Goal: Transaction & Acquisition: Purchase product/service

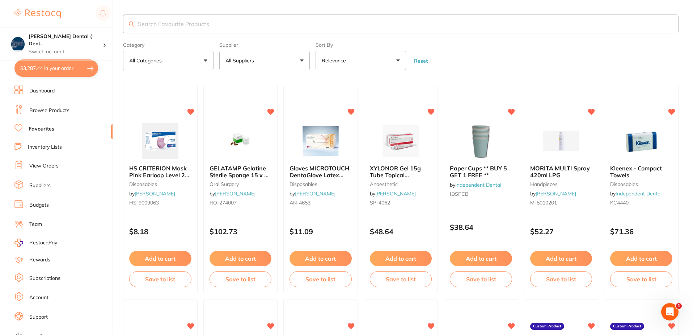
click at [301, 60] on button "All Suppliers" at bounding box center [264, 61] width 91 height 20
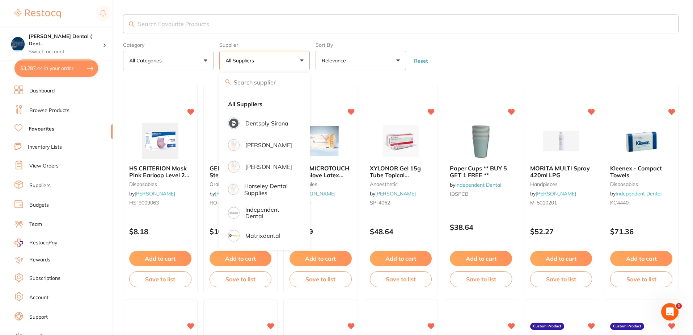
click at [49, 127] on link "Favourites" at bounding box center [42, 128] width 26 height 7
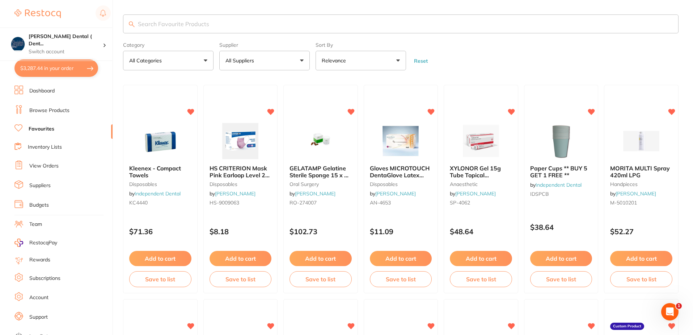
click at [301, 59] on button "All Suppliers" at bounding box center [264, 61] width 91 height 20
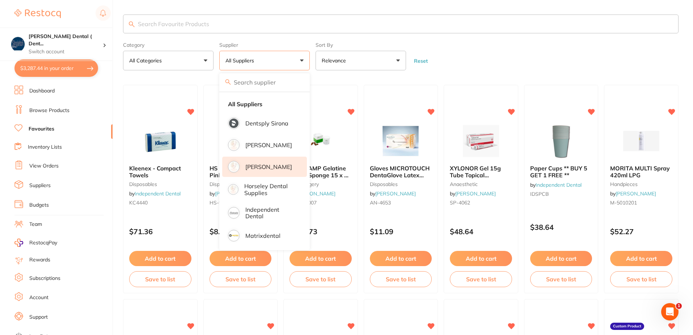
click at [262, 168] on p "[PERSON_NAME]" at bounding box center [269, 166] width 47 height 7
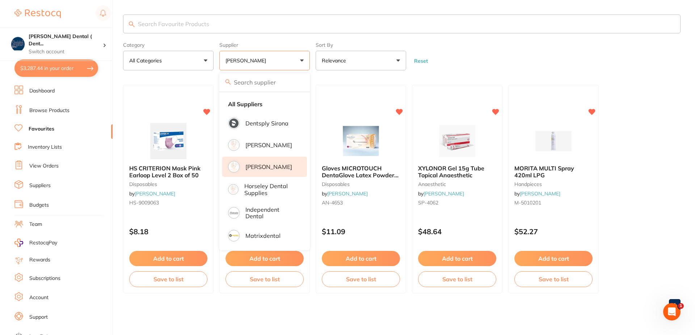
click at [213, 25] on input "search" at bounding box center [402, 23] width 558 height 19
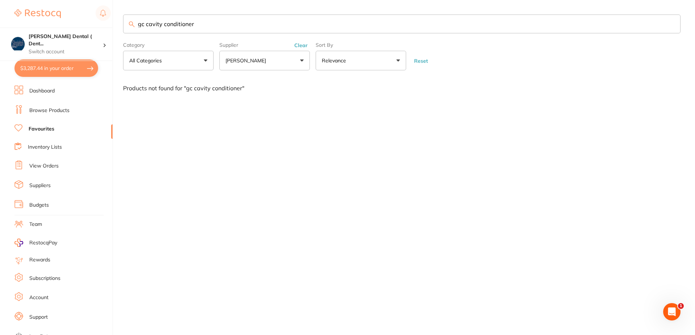
type input "gc cavity conditioner"
click at [42, 109] on link "Browse Products" at bounding box center [49, 110] width 40 height 7
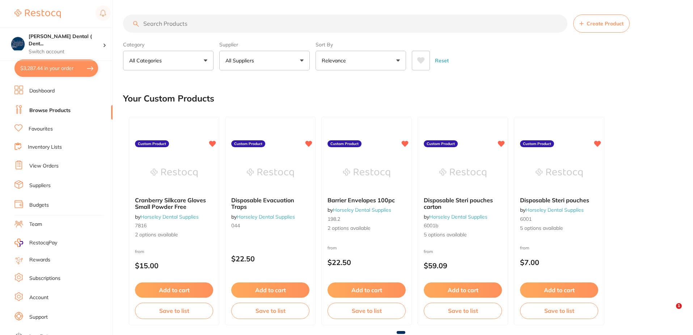
click at [197, 25] on input "search" at bounding box center [345, 23] width 445 height 18
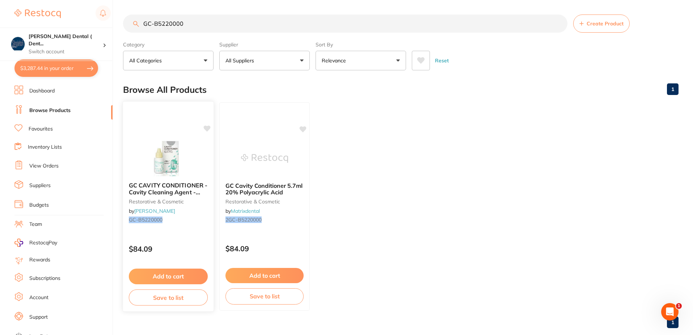
click at [207, 127] on icon at bounding box center [207, 128] width 7 height 6
drag, startPoint x: 193, startPoint y: 25, endPoint x: 133, endPoint y: 28, distance: 59.8
click at [133, 28] on input "GC-B5220000" at bounding box center [345, 23] width 445 height 18
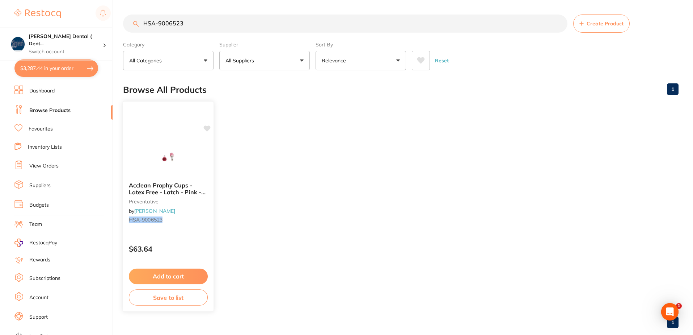
scroll to position [0, 0]
type input "HSA-9006523"
click at [207, 127] on icon at bounding box center [207, 128] width 7 height 6
click at [168, 278] on button "Add to cart" at bounding box center [168, 276] width 79 height 16
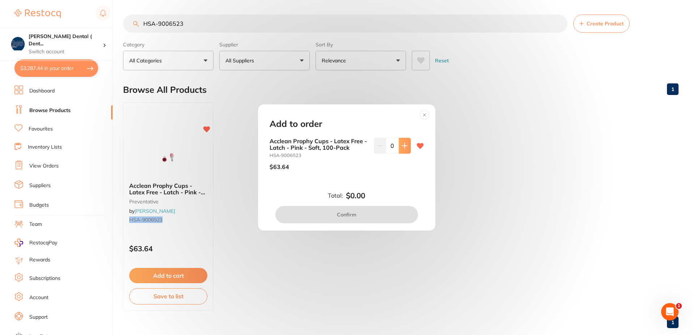
click at [403, 148] on icon at bounding box center [404, 145] width 5 height 5
type input "1"
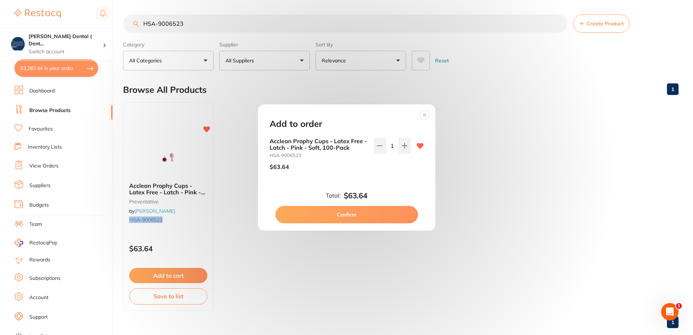
click at [348, 214] on button "Confirm" at bounding box center [347, 214] width 143 height 17
checkbox input "false"
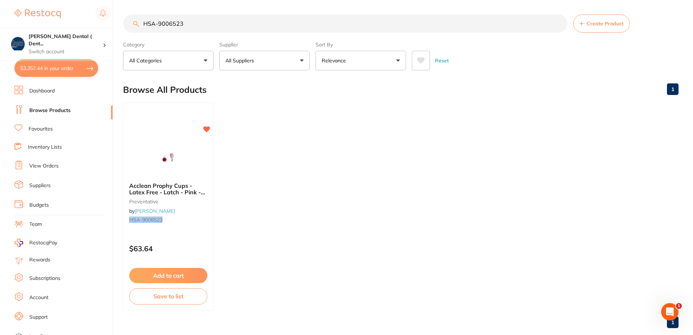
click at [184, 24] on input "HSA-9006523" at bounding box center [345, 23] width 445 height 18
drag, startPoint x: 184, startPoint y: 24, endPoint x: 141, endPoint y: 25, distance: 42.7
click at [141, 25] on input "HSA-9006523" at bounding box center [345, 23] width 445 height 18
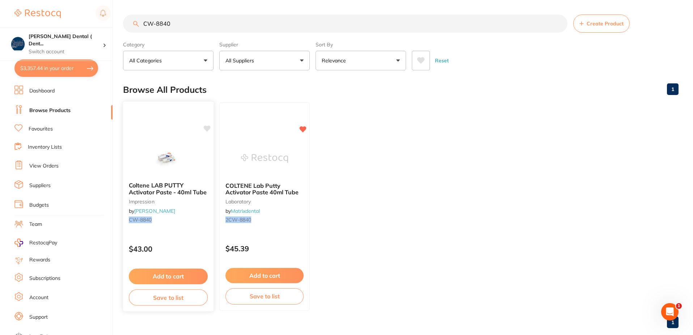
type input "CW-8840"
click at [209, 127] on icon at bounding box center [207, 128] width 7 height 6
click at [184, 276] on button "Add to cart" at bounding box center [168, 276] width 79 height 16
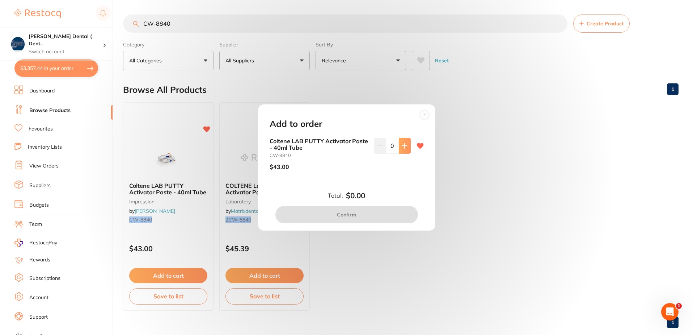
click at [404, 145] on icon at bounding box center [405, 146] width 6 height 6
type input "1"
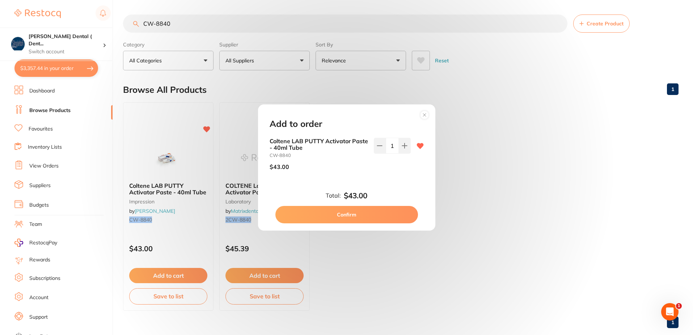
click at [348, 214] on button "Confirm" at bounding box center [347, 214] width 143 height 17
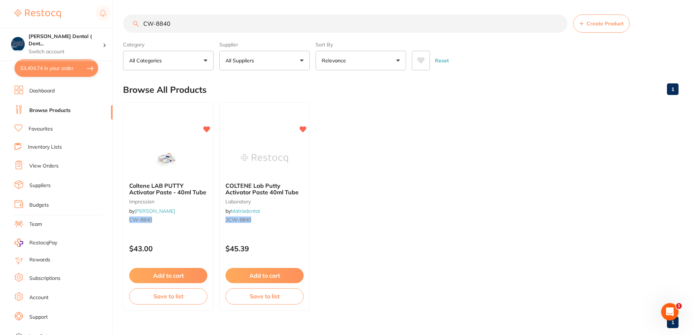
drag, startPoint x: 172, startPoint y: 23, endPoint x: 134, endPoint y: 26, distance: 38.2
click at [134, 26] on div "CW-8840 Create Product" at bounding box center [401, 23] width 556 height 18
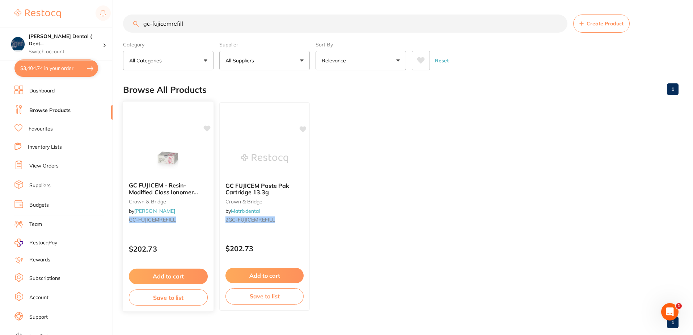
type input "gc-fujicemrefill"
click at [167, 276] on button "Add to cart" at bounding box center [168, 276] width 79 height 16
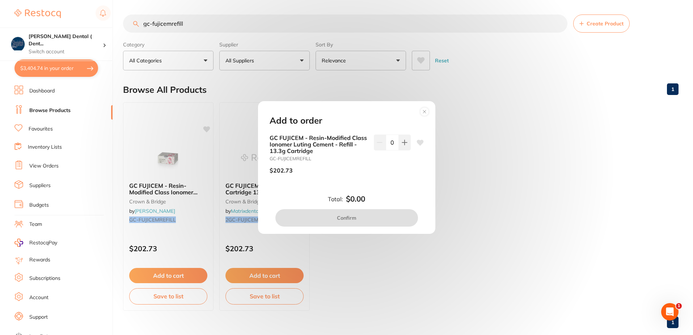
click at [419, 141] on icon at bounding box center [420, 142] width 7 height 6
click at [405, 143] on icon at bounding box center [405, 142] width 6 height 6
type input "1"
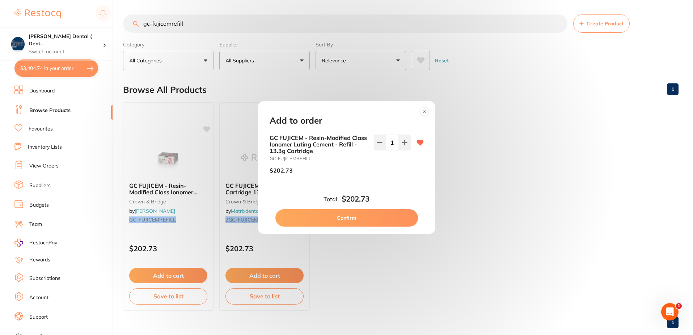
click at [358, 219] on button "Confirm" at bounding box center [347, 217] width 143 height 17
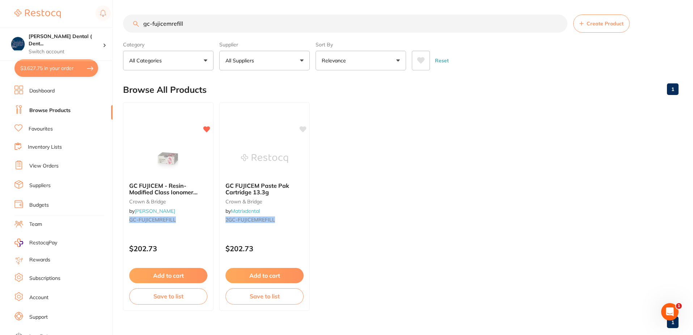
drag, startPoint x: 190, startPoint y: 24, endPoint x: 133, endPoint y: 25, distance: 57.2
click at [133, 25] on div "gc-fujicemrefill Create Product" at bounding box center [401, 23] width 556 height 18
click at [302, 60] on button "All Suppliers" at bounding box center [264, 61] width 91 height 20
drag, startPoint x: 184, startPoint y: 23, endPoint x: 122, endPoint y: 25, distance: 62.3
click at [122, 25] on div "$3,627.75 [PERSON_NAME] Dental ( Dent... Switch account [PERSON_NAME] Dental ( …" at bounding box center [346, 167] width 693 height 335
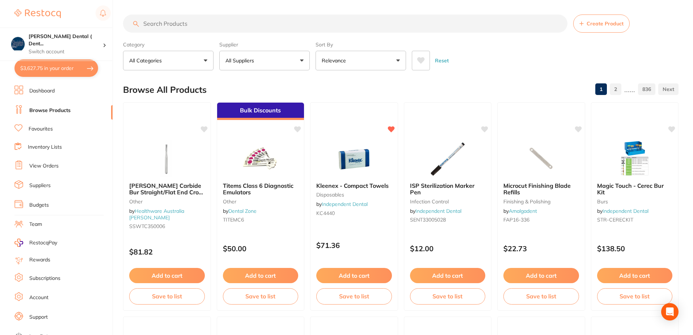
click at [302, 60] on button "All Suppliers" at bounding box center [264, 61] width 91 height 20
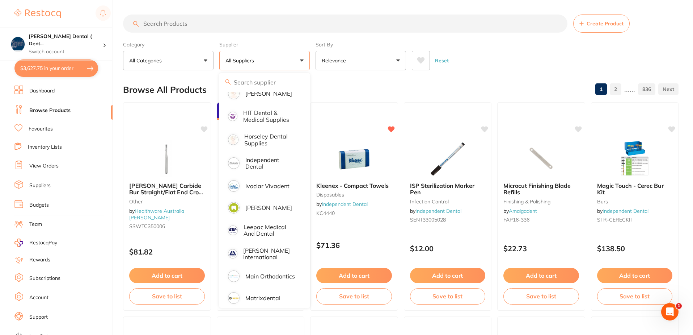
scroll to position [398, 0]
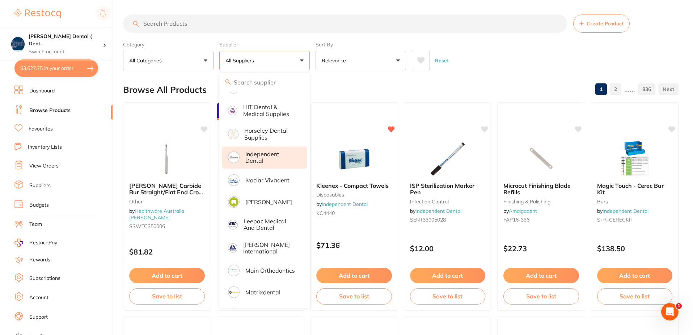
click at [263, 155] on p "Independent Dental" at bounding box center [271, 157] width 51 height 13
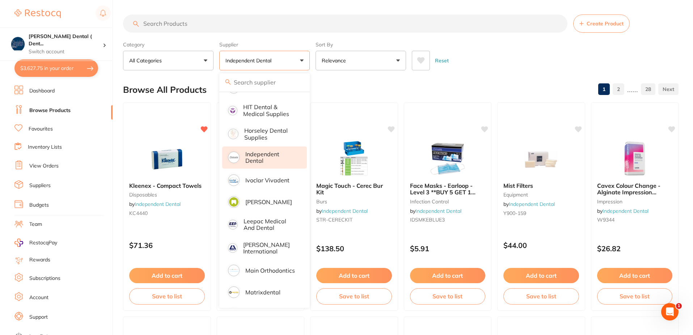
scroll to position [0, 0]
click at [189, 23] on input "search" at bounding box center [345, 23] width 445 height 18
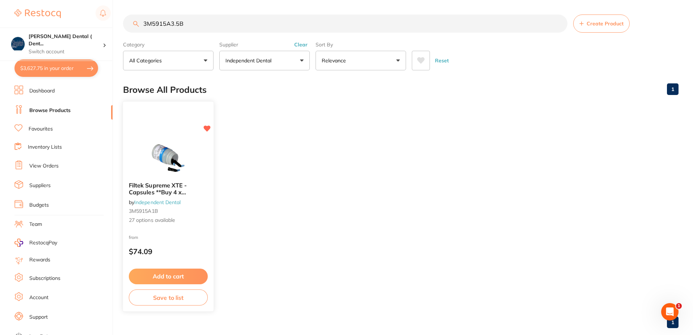
type input "3M5915A3.5B"
click at [161, 200] on link "Independent Dental" at bounding box center [157, 201] width 46 height 7
click at [166, 189] on span "Filtek Supreme XTE - Capsules **Buy 4 x Capsules** Receive 1 x Filtek Bulk Fil …" at bounding box center [165, 198] width 73 height 34
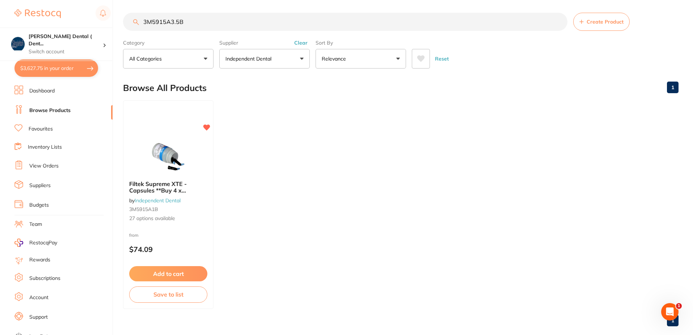
click at [154, 208] on span "3M5915A1B" at bounding box center [143, 209] width 29 height 7
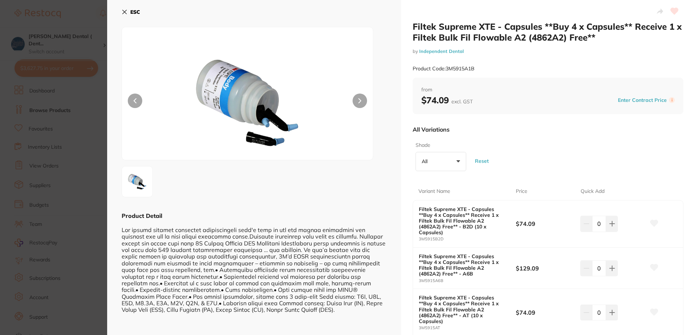
click at [457, 161] on button "All +0" at bounding box center [441, 162] width 51 height 20
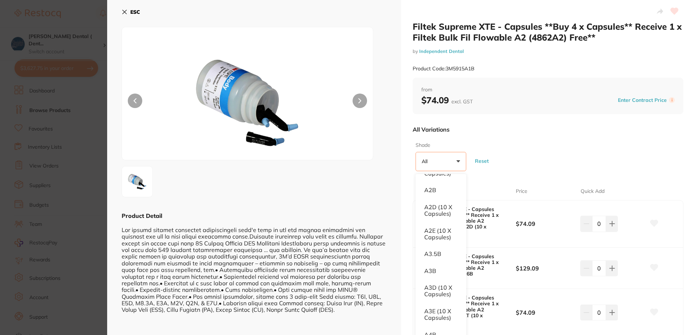
scroll to position [72, 0]
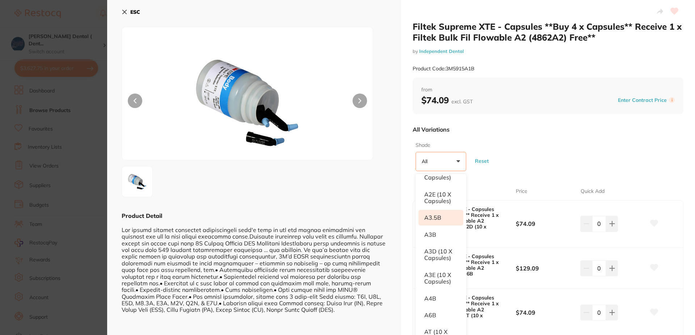
click at [430, 219] on li "A3.5B" at bounding box center [441, 217] width 45 height 15
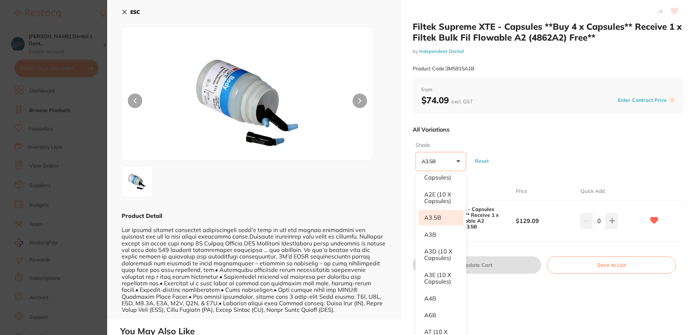
scroll to position [0, 0]
click at [529, 142] on div "Shade A3.5B +0 All A1E (10 x Capsules) A2B A2D (10 x Capsules) A2E (10 x Capsul…" at bounding box center [548, 156] width 271 height 35
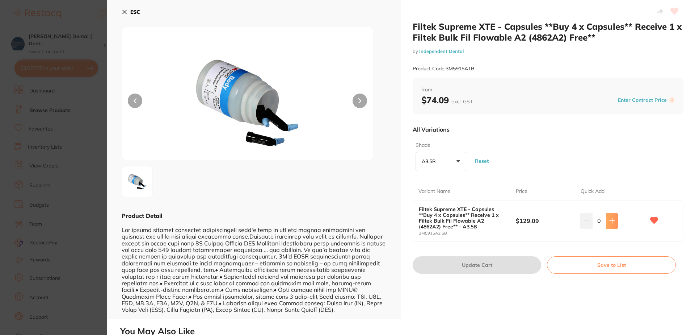
click at [612, 220] on icon at bounding box center [612, 221] width 6 height 6
type input "1"
click at [519, 263] on button "Update Cart" at bounding box center [477, 264] width 129 height 17
checkbox input "false"
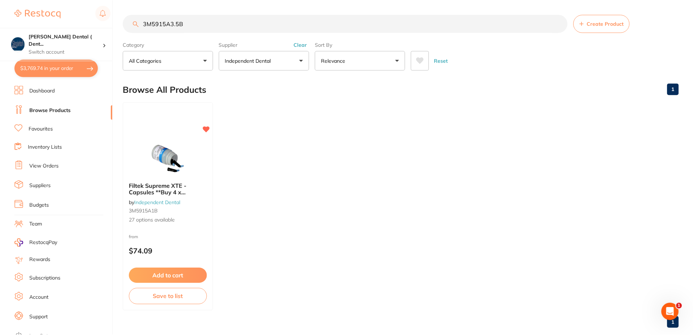
scroll to position [2, 0]
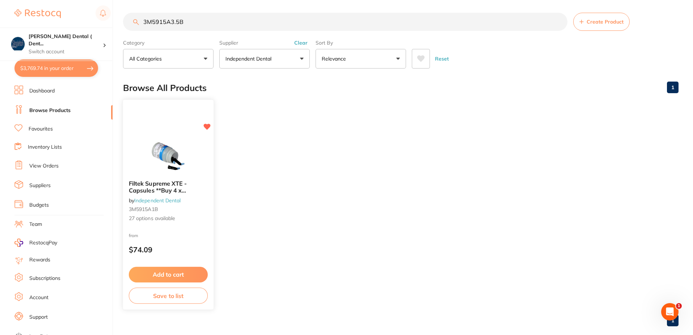
click at [177, 274] on button "Add to cart" at bounding box center [168, 275] width 79 height 16
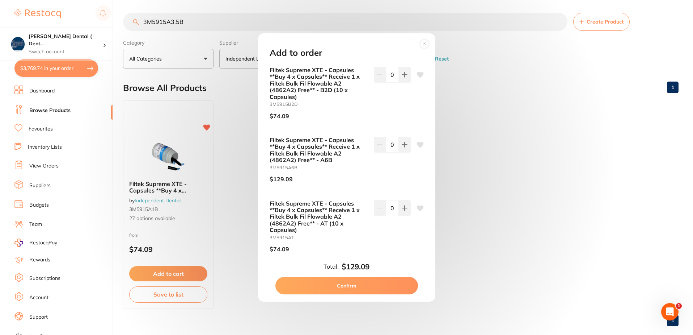
scroll to position [0, 0]
click at [424, 45] on circle at bounding box center [424, 44] width 8 height 8
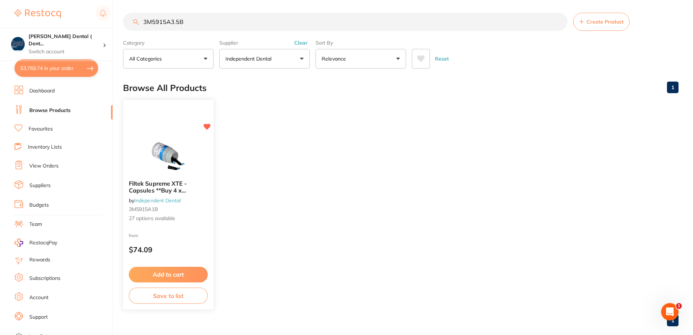
click at [139, 217] on span "27 options available" at bounding box center [168, 218] width 79 height 7
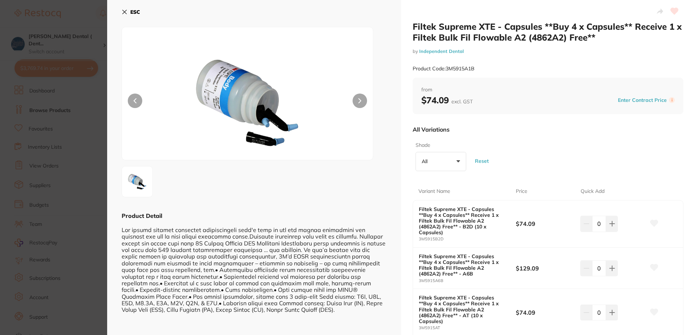
click at [458, 161] on button "All +0" at bounding box center [441, 162] width 51 height 20
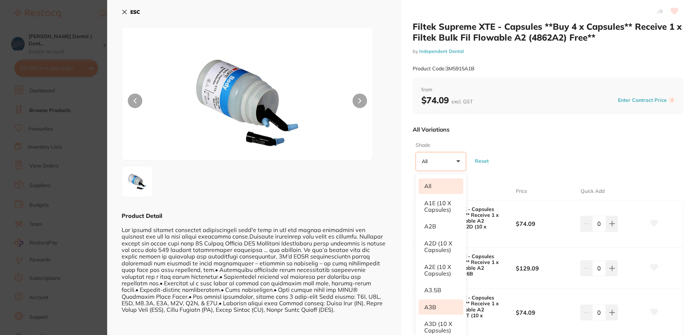
click at [428, 305] on li "A3B" at bounding box center [441, 306] width 45 height 15
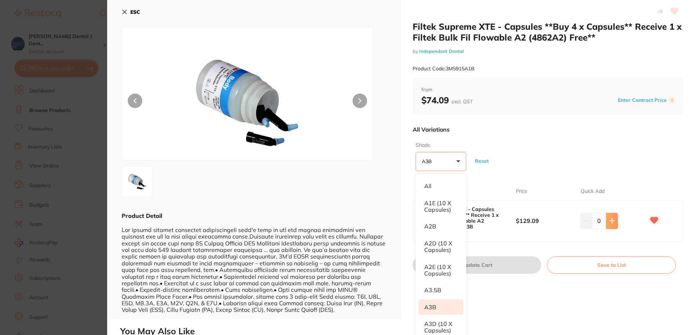
click at [610, 221] on icon at bounding box center [612, 220] width 5 height 5
click at [610, 220] on icon at bounding box center [612, 221] width 6 height 6
type input "3"
click at [535, 158] on div "Shade A3B +0 All A1E (10 x Capsules) A2B A2D (10 x Capsules) A2E (10 x Capsules…" at bounding box center [548, 156] width 271 height 35
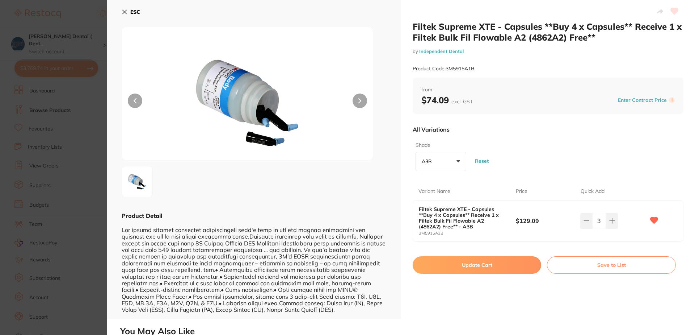
click at [487, 264] on button "Update Cart" at bounding box center [477, 264] width 129 height 17
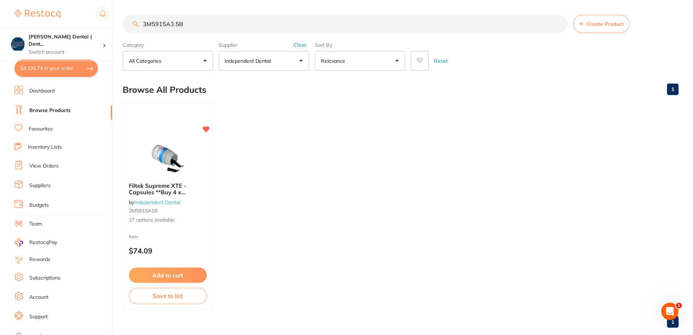
scroll to position [2, 0]
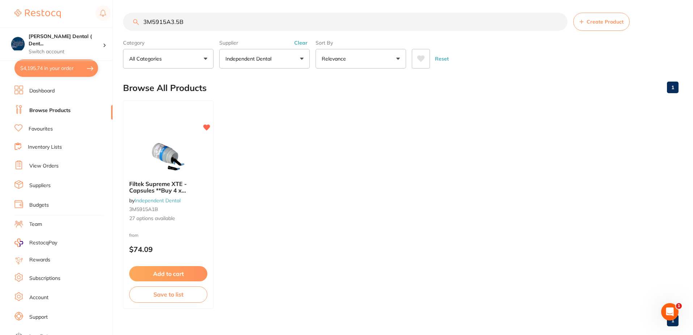
click at [66, 68] on button "$4,195.74 in your order" at bounding box center [56, 67] width 84 height 17
checkbox input "true"
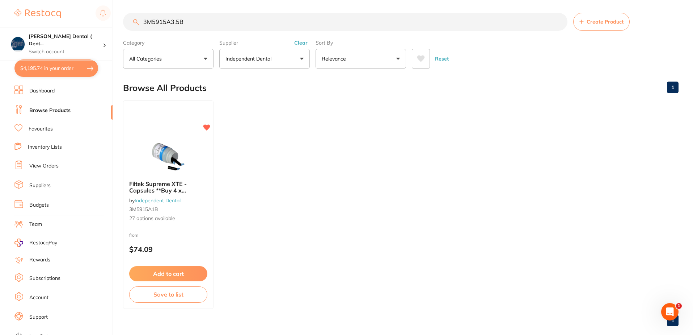
checkbox input "true"
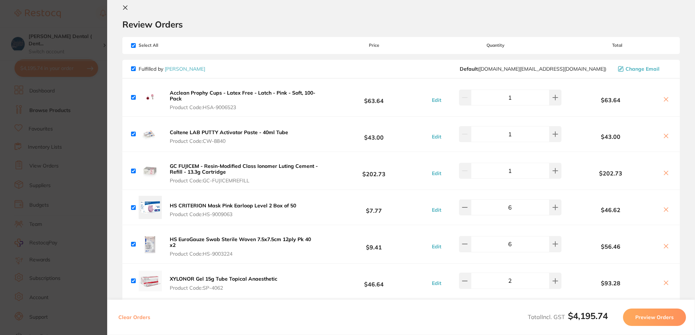
scroll to position [0, 0]
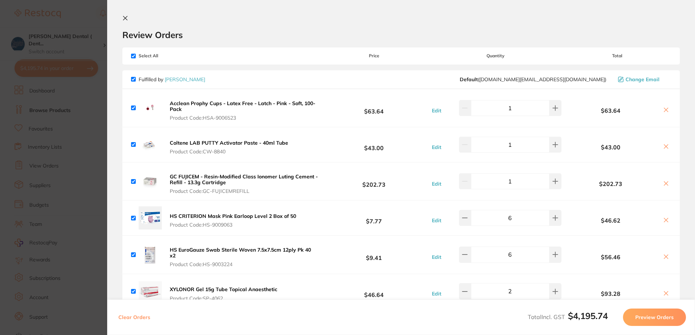
click at [124, 18] on icon at bounding box center [125, 18] width 6 height 6
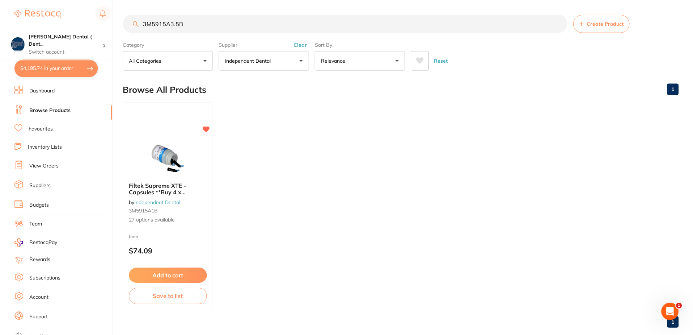
scroll to position [2, 0]
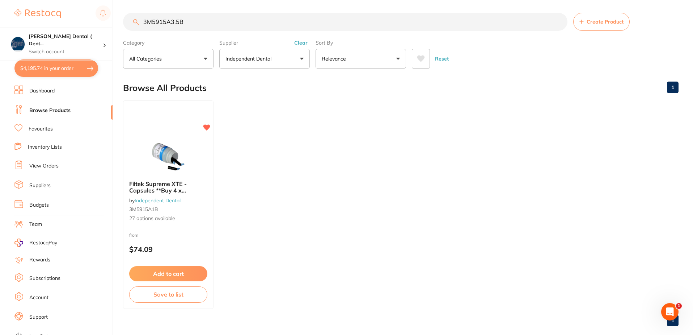
click at [303, 42] on button "Clear" at bounding box center [301, 42] width 18 height 7
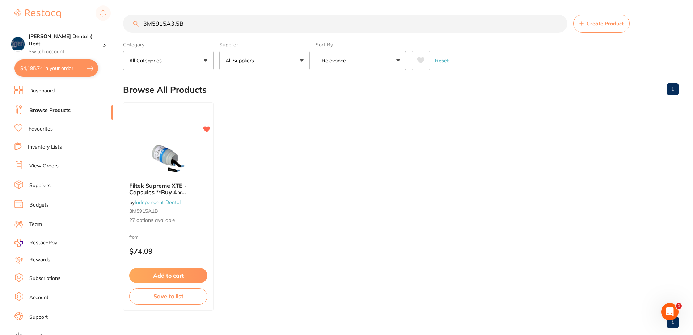
scroll to position [0, 0]
drag, startPoint x: 198, startPoint y: 23, endPoint x: 126, endPoint y: 22, distance: 72.8
click at [126, 22] on input "3M5915A3.5B" at bounding box center [345, 23] width 445 height 18
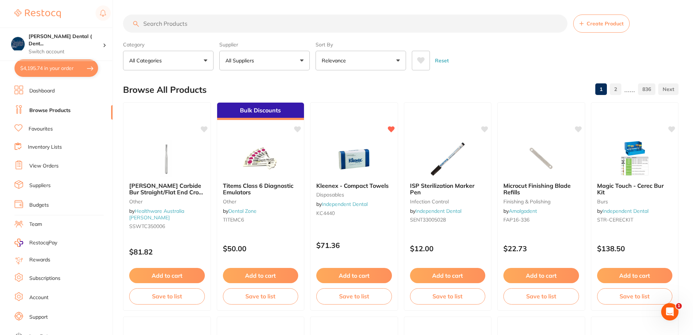
click at [73, 66] on button "$4,195.74 in your order" at bounding box center [56, 67] width 84 height 17
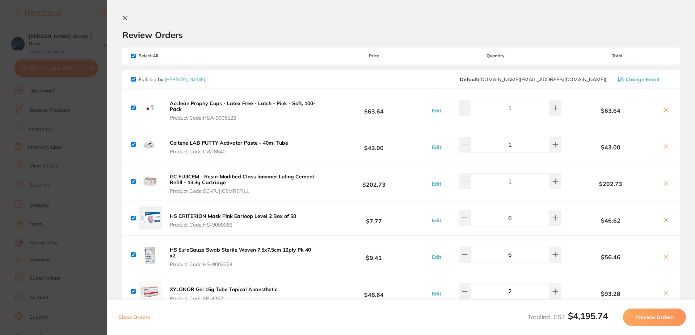
click at [653, 317] on button "Preview Orders" at bounding box center [654, 316] width 63 height 17
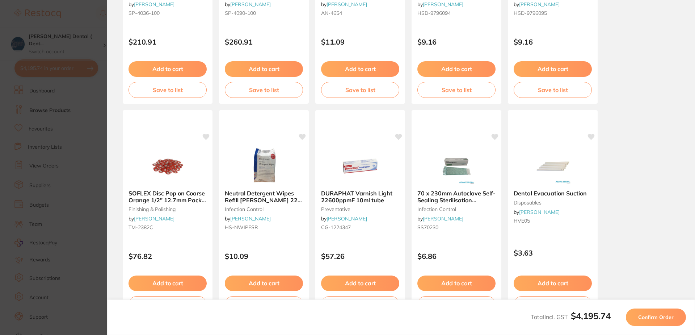
scroll to position [201, 0]
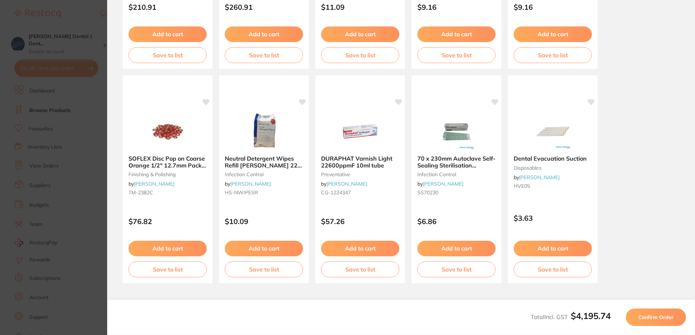
click at [663, 318] on span "Confirm Order" at bounding box center [655, 317] width 35 height 7
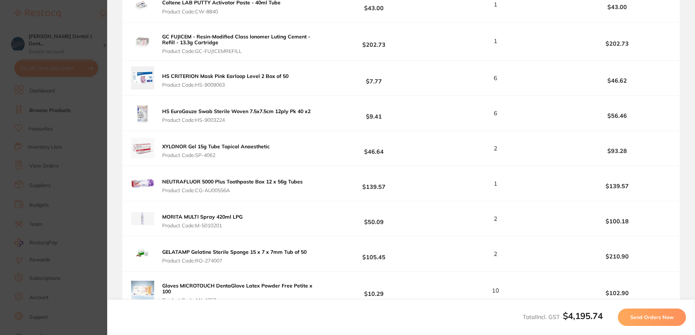
scroll to position [219, 0]
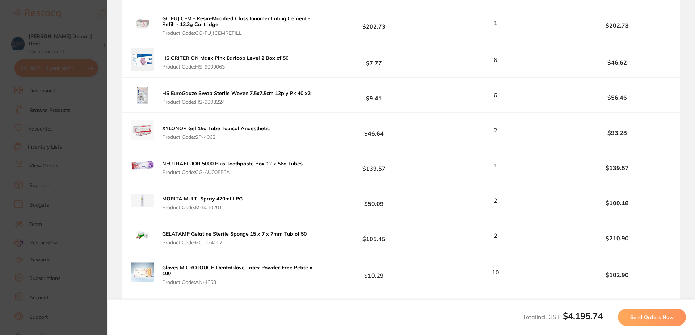
click at [663, 318] on span "Send Orders Now" at bounding box center [651, 317] width 43 height 7
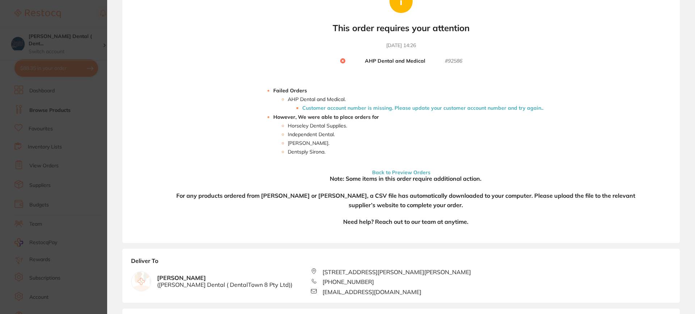
scroll to position [0, 0]
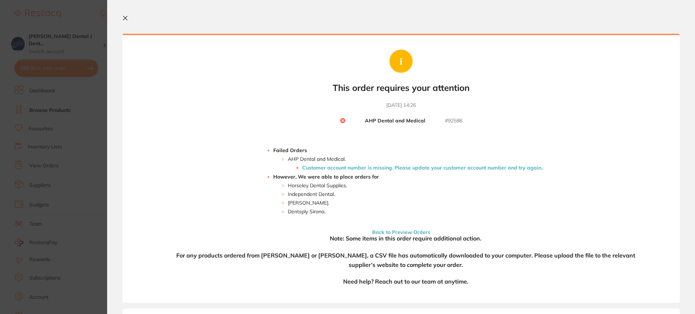
click at [126, 16] on icon at bounding box center [125, 18] width 6 height 6
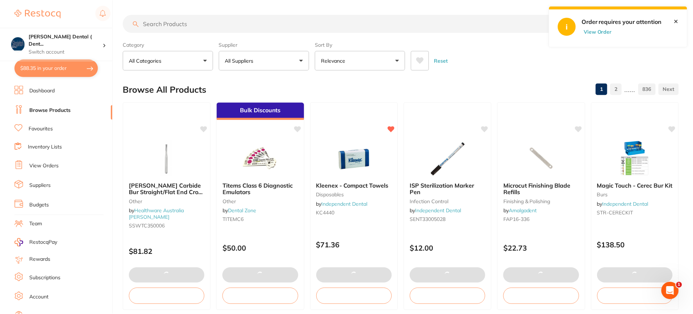
scroll to position [2, 0]
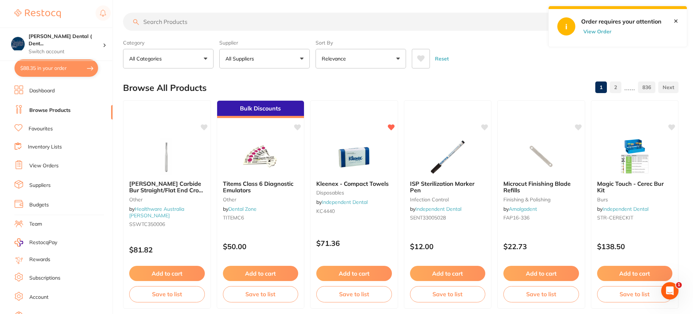
click at [75, 69] on button "$88.35 in your order" at bounding box center [56, 67] width 84 height 17
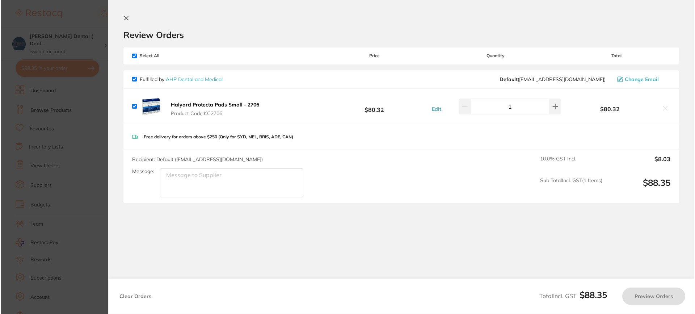
scroll to position [0, 0]
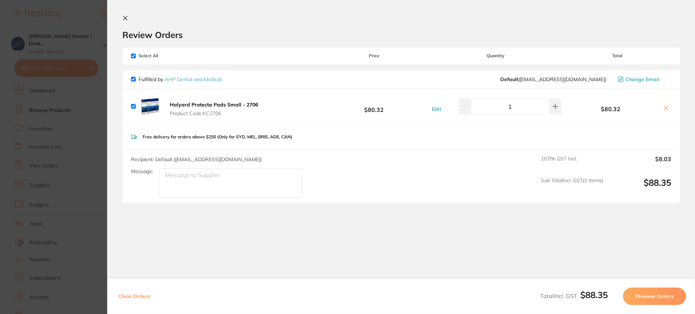
click at [142, 294] on button "Clear Orders" at bounding box center [134, 296] width 36 height 17
checkbox input "true"
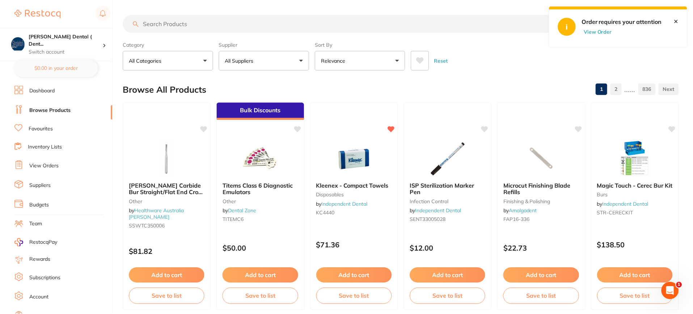
scroll to position [2, 0]
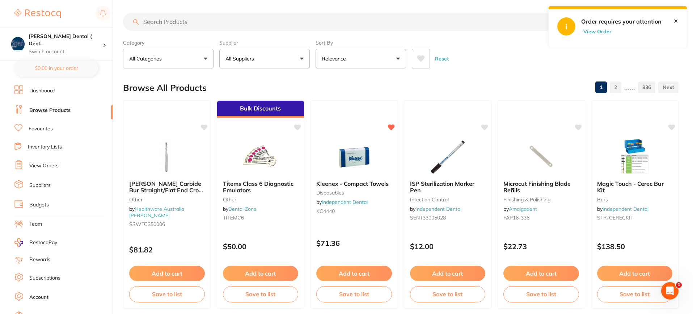
click at [674, 21] on link "✕" at bounding box center [676, 21] width 5 height 7
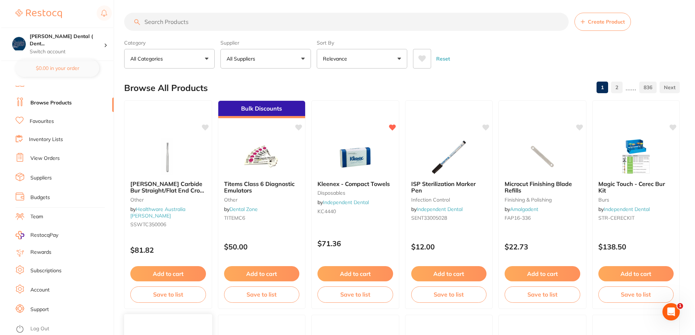
scroll to position [0, 0]
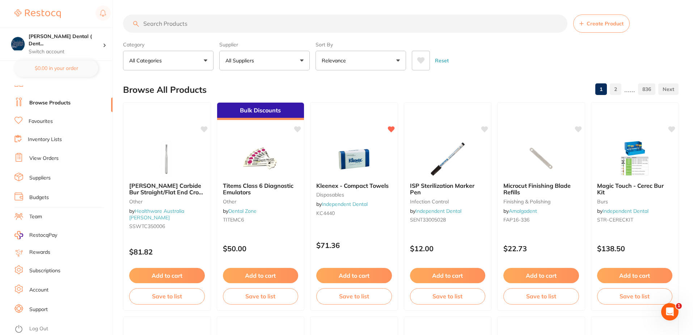
click at [32, 325] on link "Log Out" at bounding box center [38, 328] width 19 height 7
